Goal: Find specific fact: Find specific fact

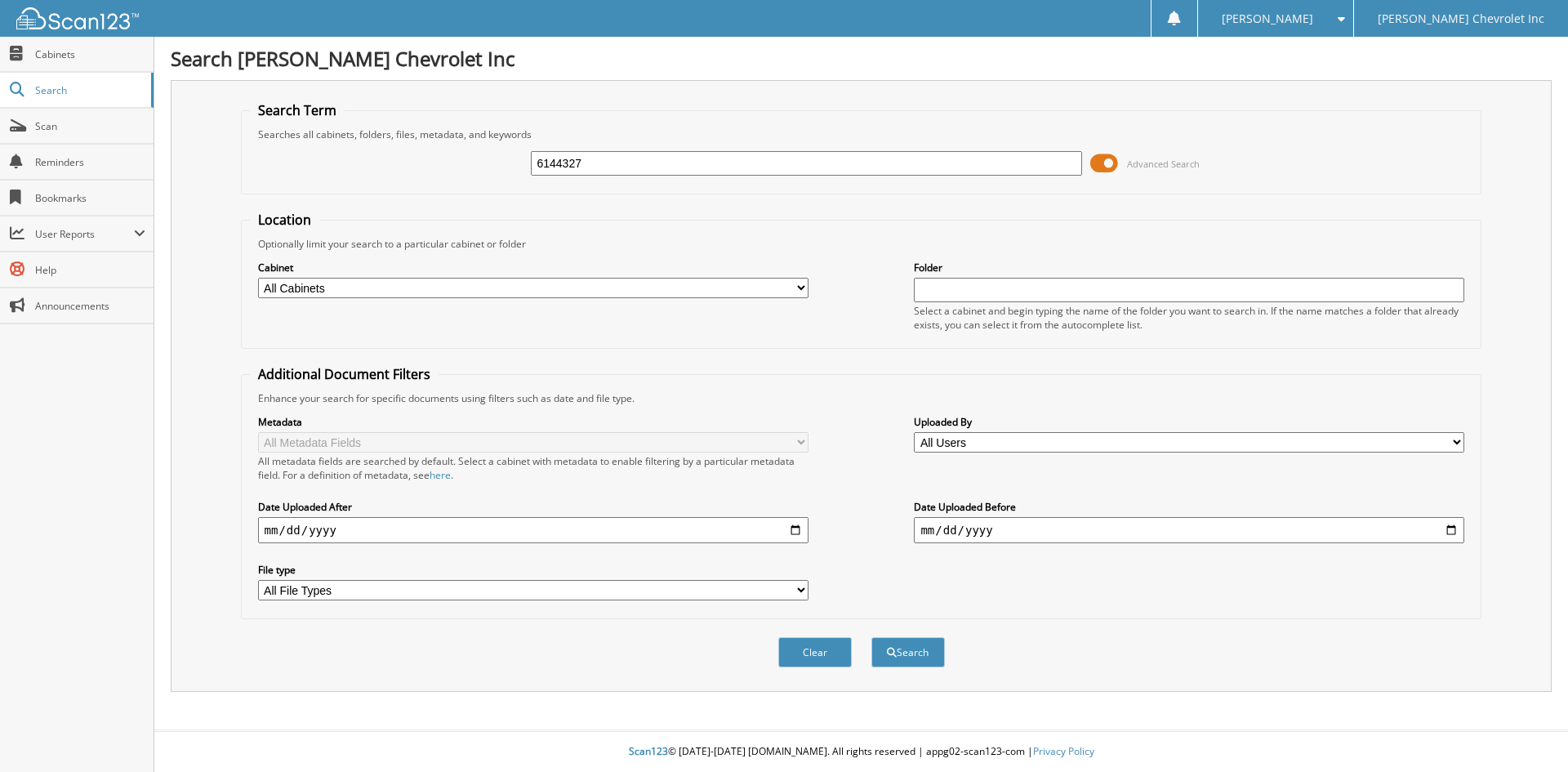
type input "6144327"
click at [872, 637] on button "Search" at bounding box center [908, 652] width 73 height 31
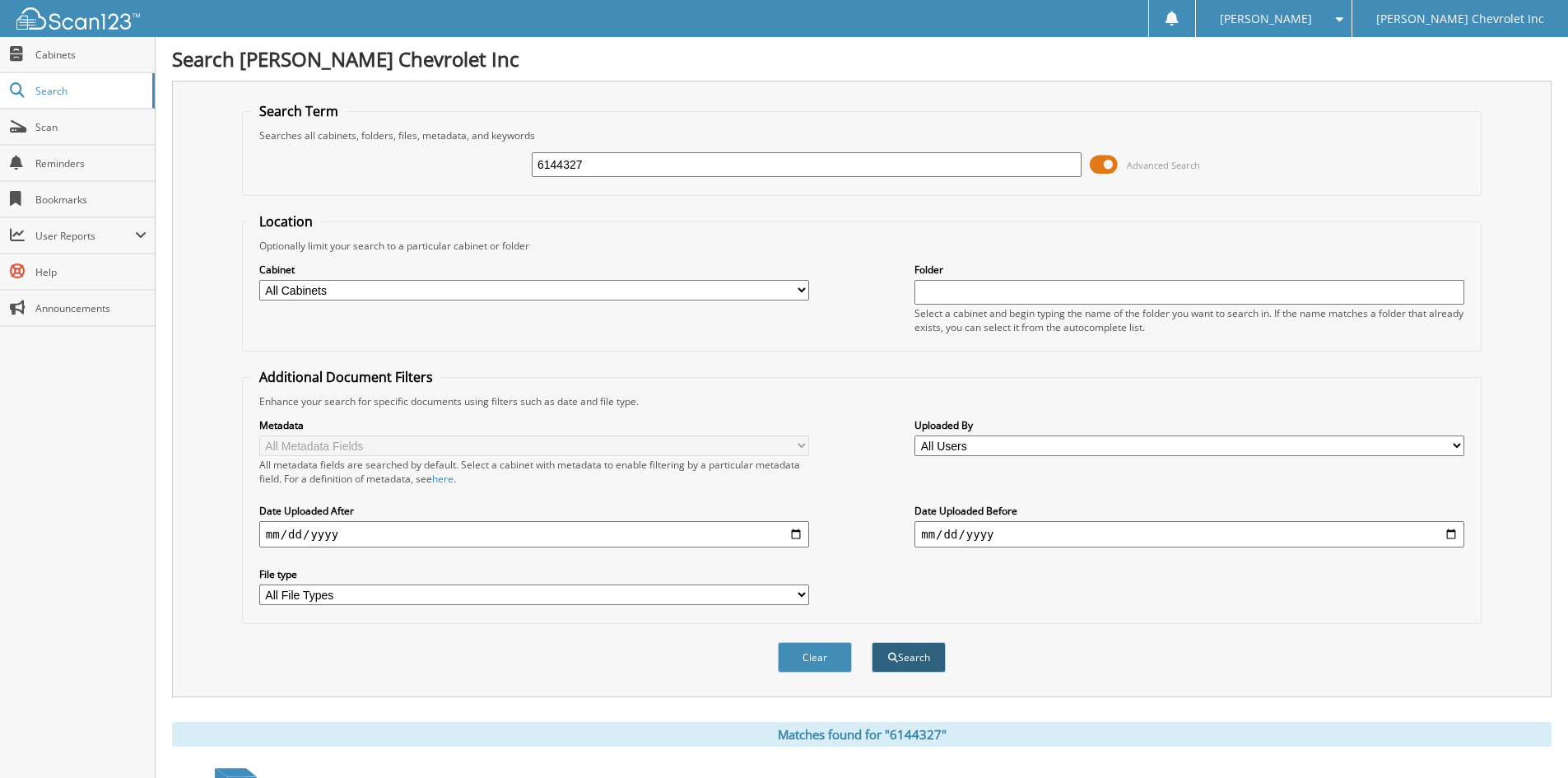
click at [893, 655] on span "submit" at bounding box center [893, 658] width 10 height 10
click at [1312, 17] on span "[PERSON_NAME]" at bounding box center [1265, 19] width 92 height 10
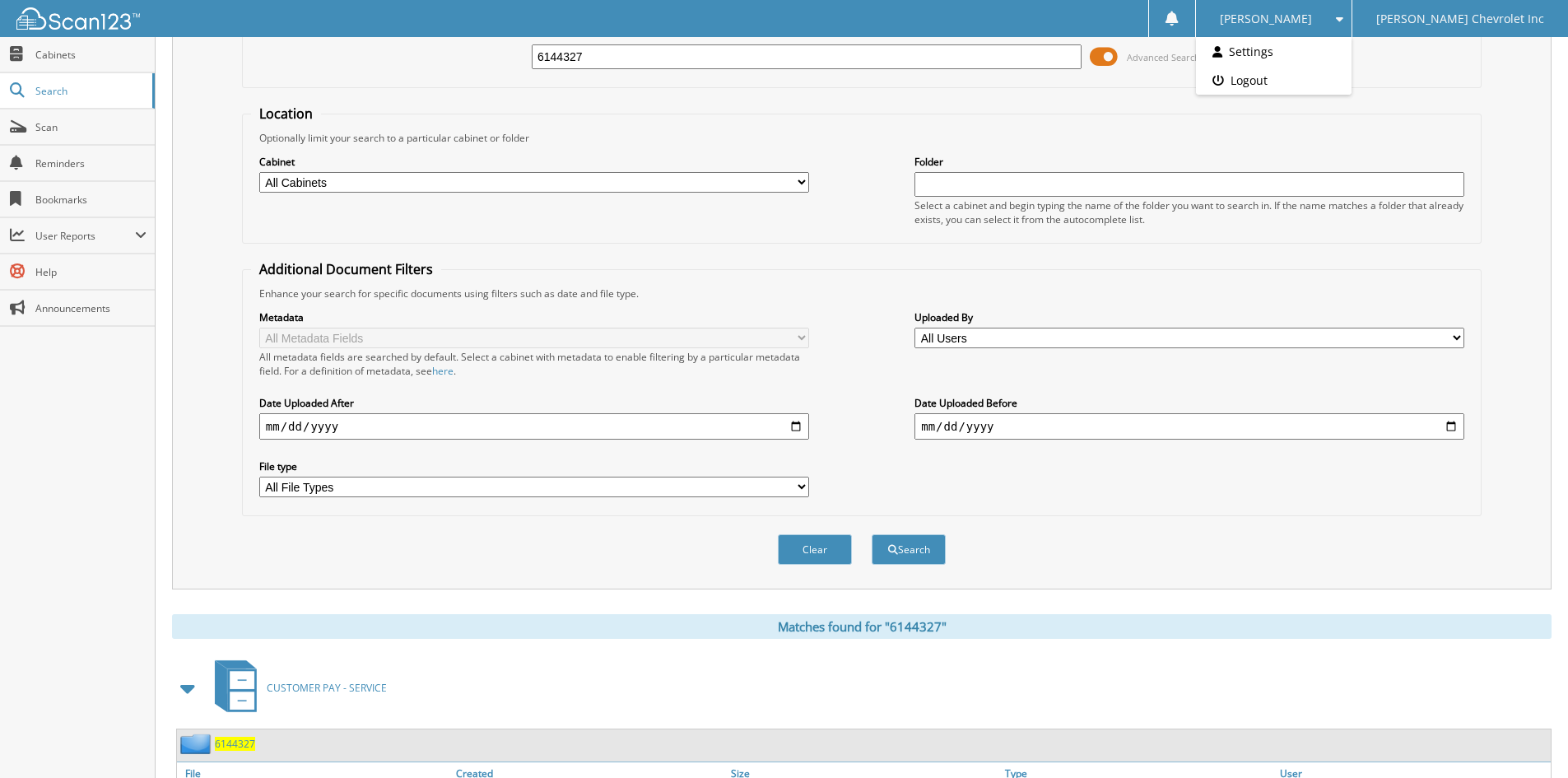
scroll to position [206, 0]
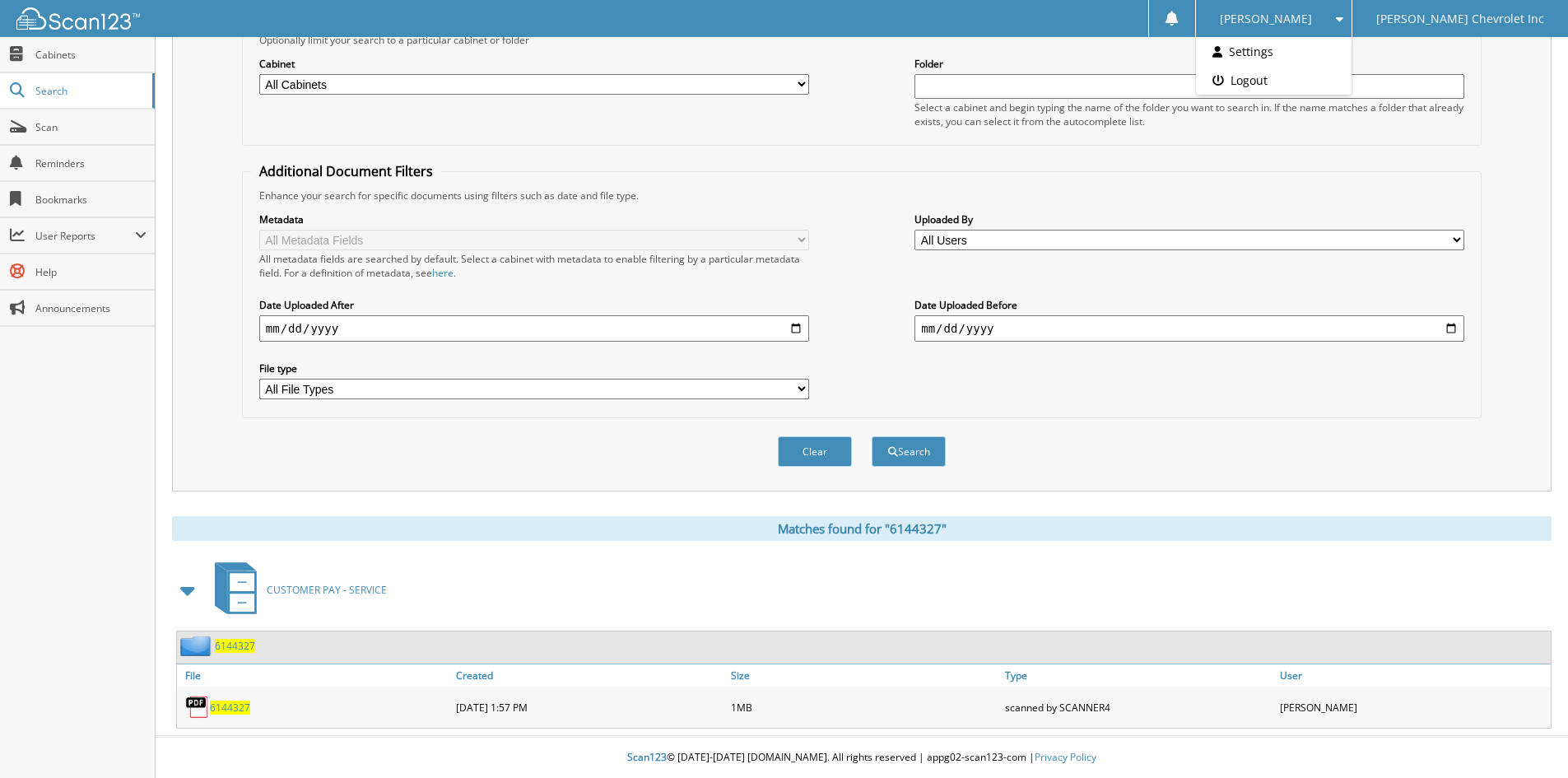
click at [213, 705] on span "6144327" at bounding box center [230, 707] width 40 height 14
click at [214, 705] on span "6144327" at bounding box center [230, 707] width 40 height 14
click at [1312, 17] on span "[PERSON_NAME]" at bounding box center [1265, 19] width 92 height 10
click at [1327, 82] on link "Logout" at bounding box center [1273, 80] width 156 height 29
